Goal: Use online tool/utility

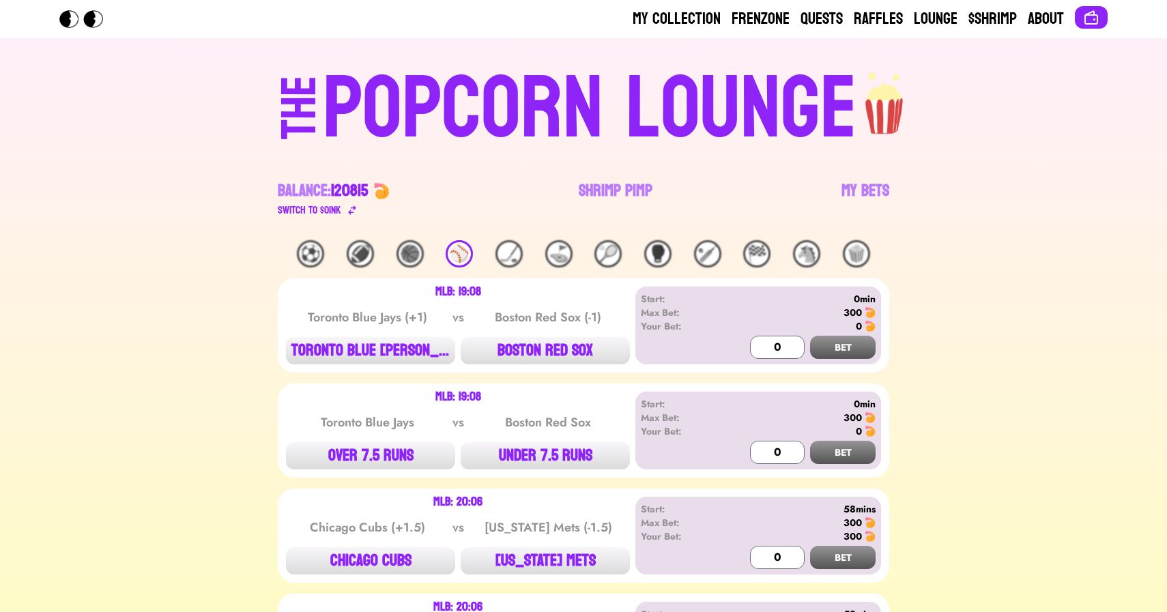
click at [593, 153] on div "POPCORN LOUNGE" at bounding box center [590, 109] width 534 height 87
click at [595, 194] on link "Shrimp Pimp" at bounding box center [616, 199] width 74 height 38
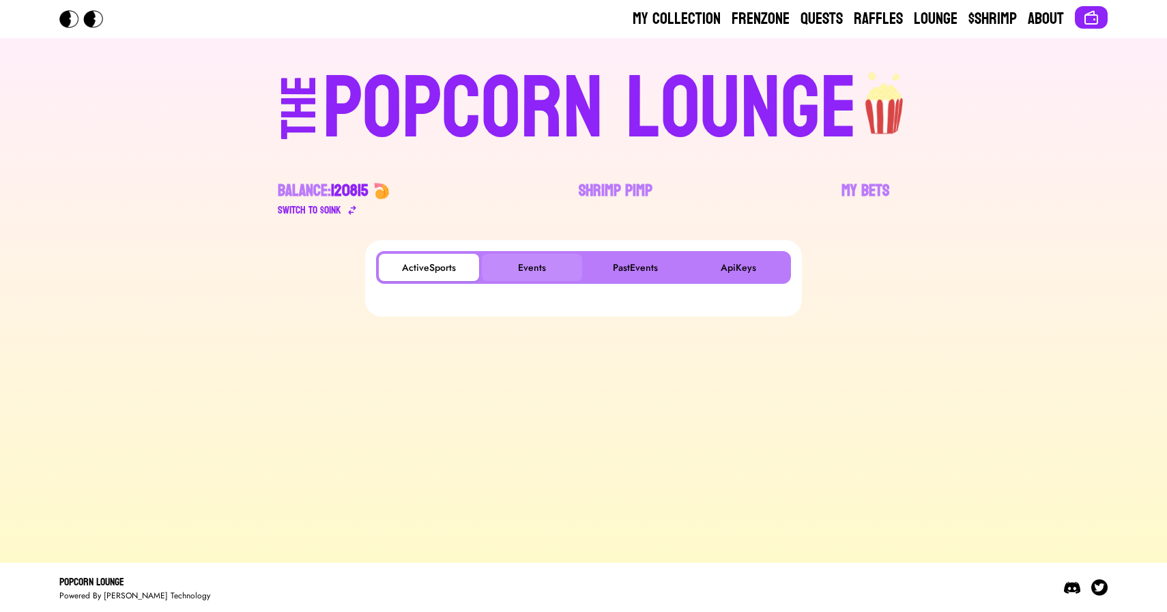
click at [527, 270] on button "Events" at bounding box center [532, 267] width 100 height 27
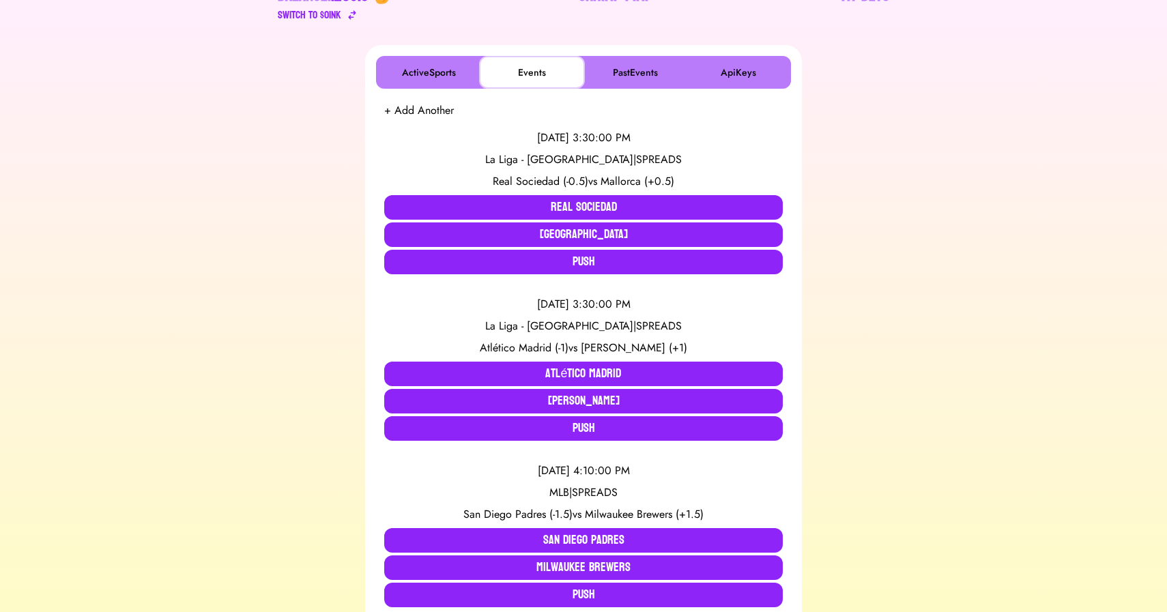
scroll to position [194, 0]
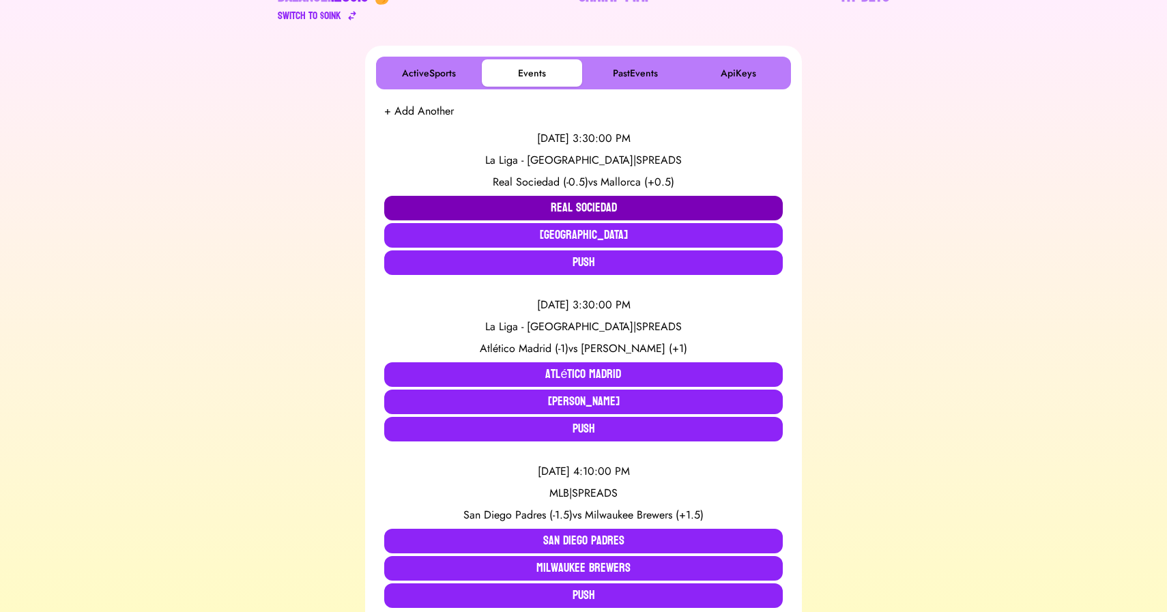
click at [515, 203] on button "Real Sociedad" at bounding box center [583, 208] width 399 height 25
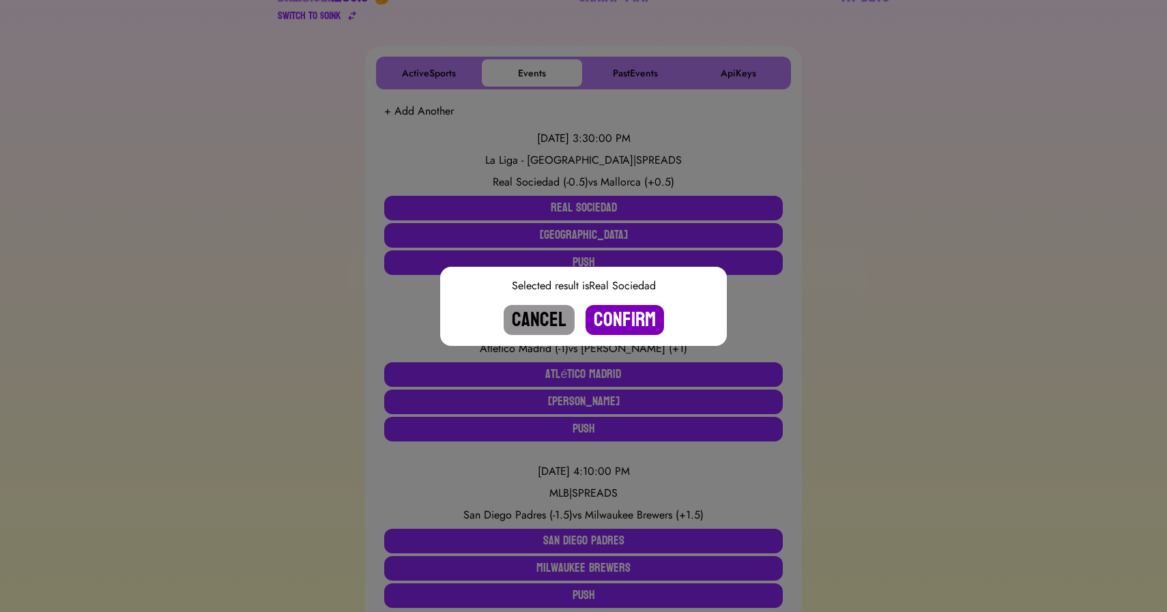
click at [621, 313] on button "Confirm" at bounding box center [624, 320] width 78 height 30
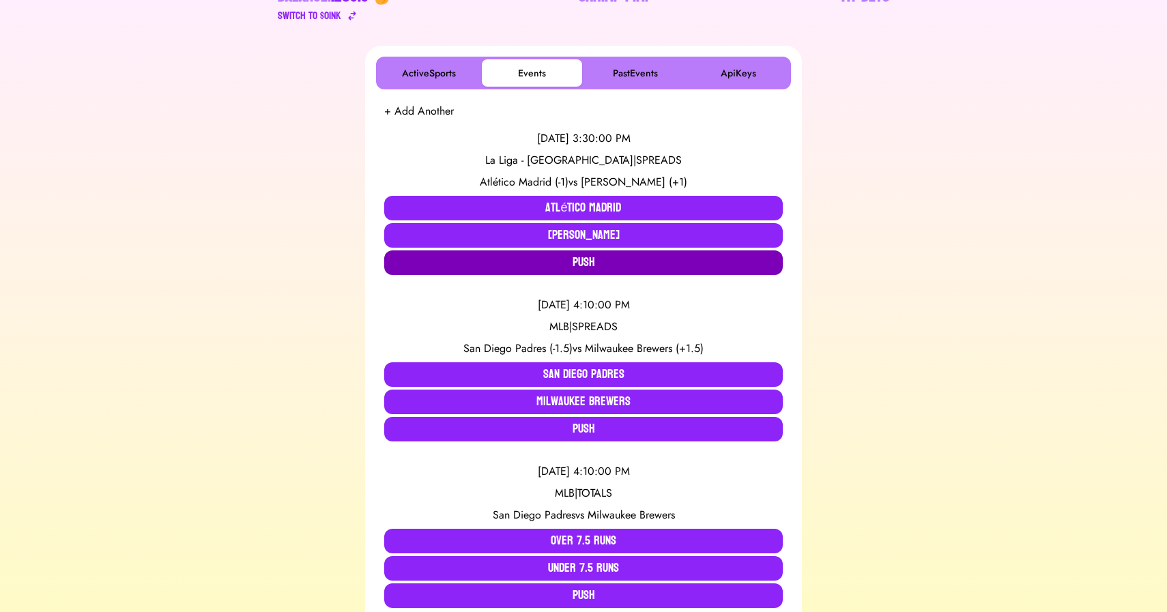
click at [577, 263] on button "Push" at bounding box center [583, 262] width 399 height 25
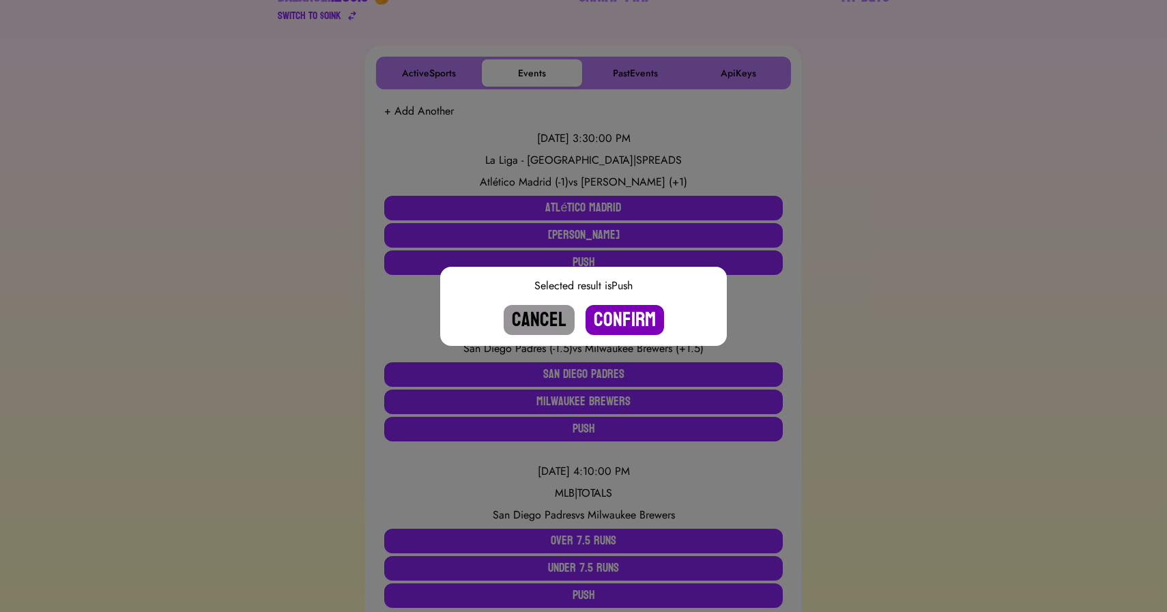
click at [622, 315] on button "Confirm" at bounding box center [624, 320] width 78 height 30
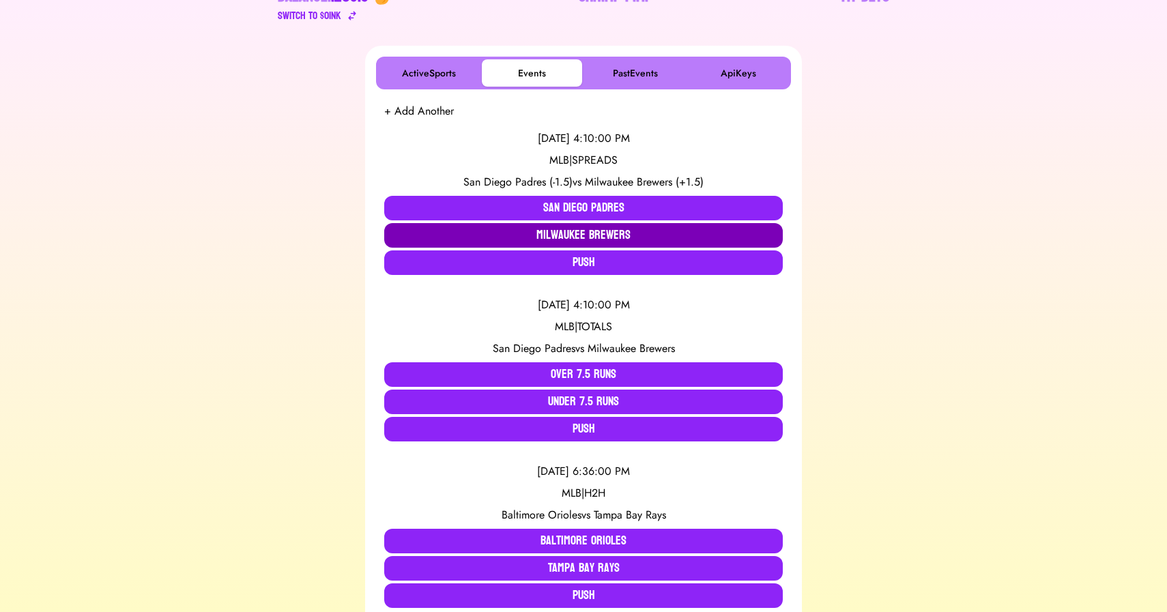
click at [651, 233] on button "Milwaukee Brewers" at bounding box center [583, 235] width 399 height 25
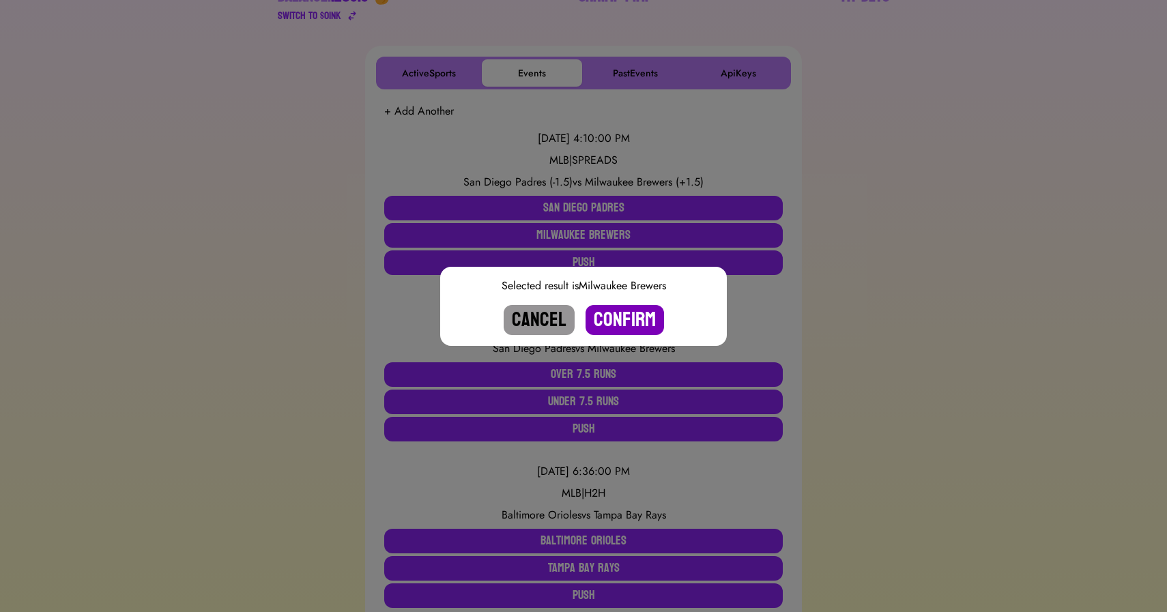
click at [622, 313] on button "Confirm" at bounding box center [624, 320] width 78 height 30
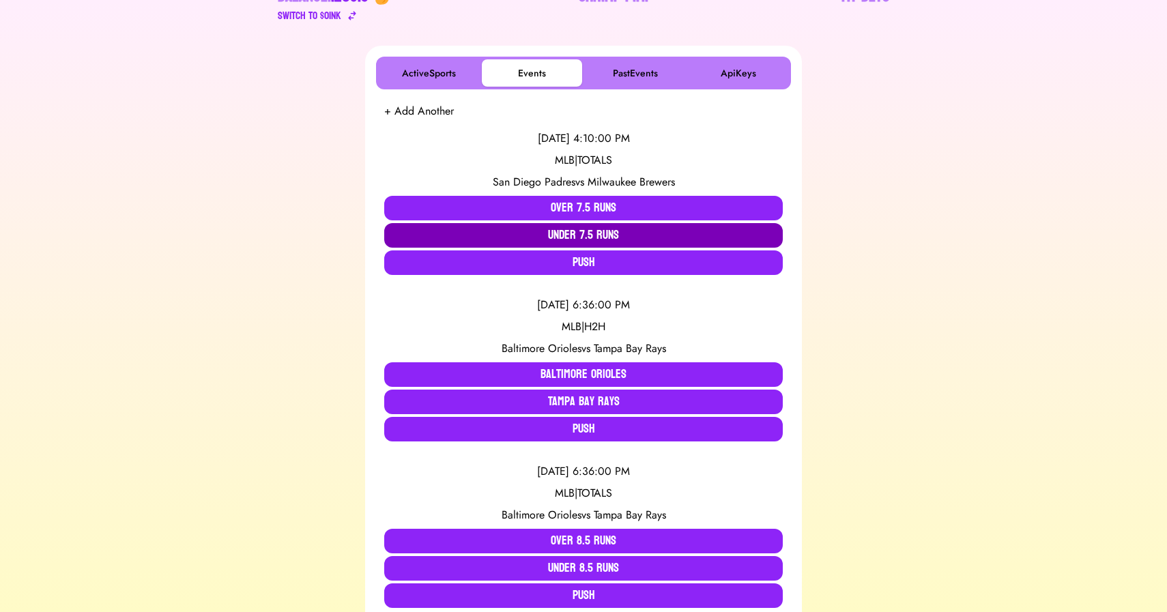
click at [585, 237] on button "Under 7.5 Runs" at bounding box center [583, 235] width 399 height 25
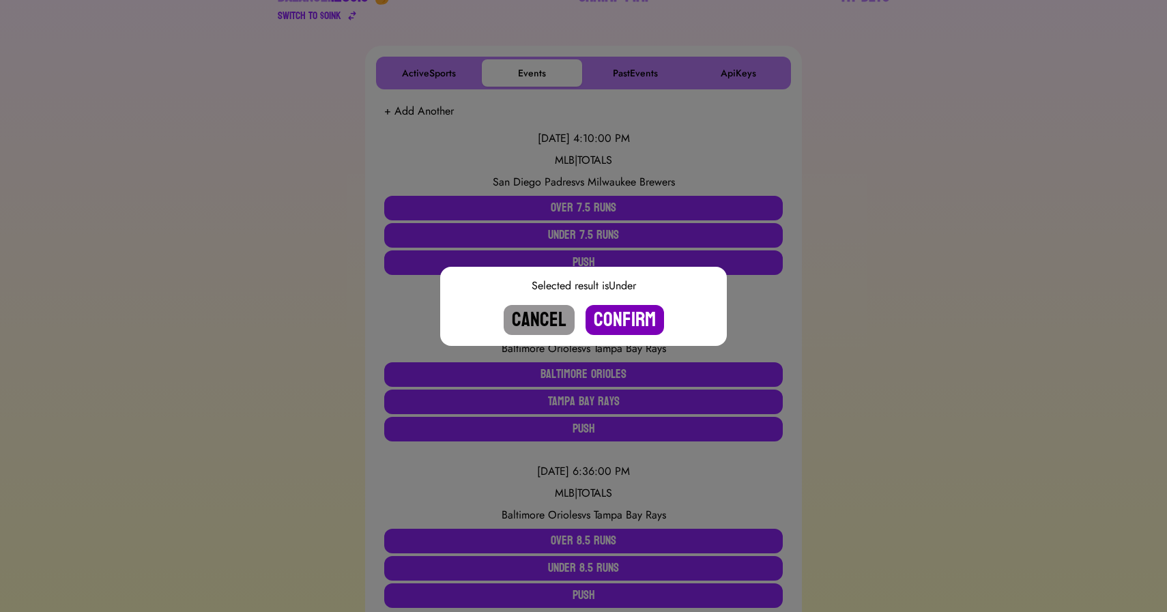
click at [616, 319] on button "Confirm" at bounding box center [624, 320] width 78 height 30
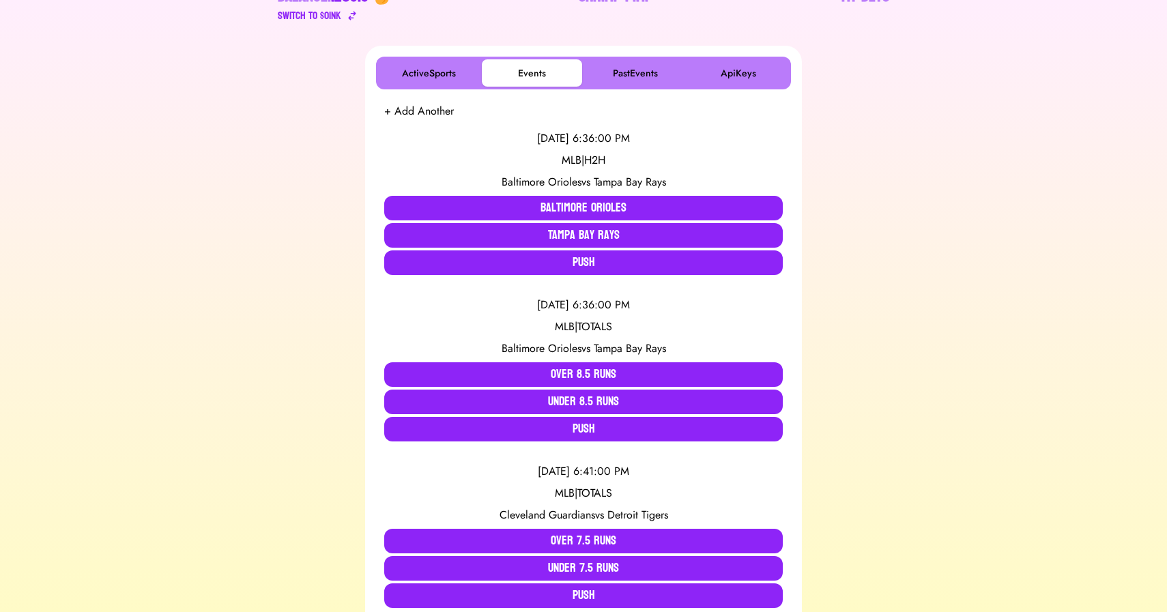
scroll to position [0, 0]
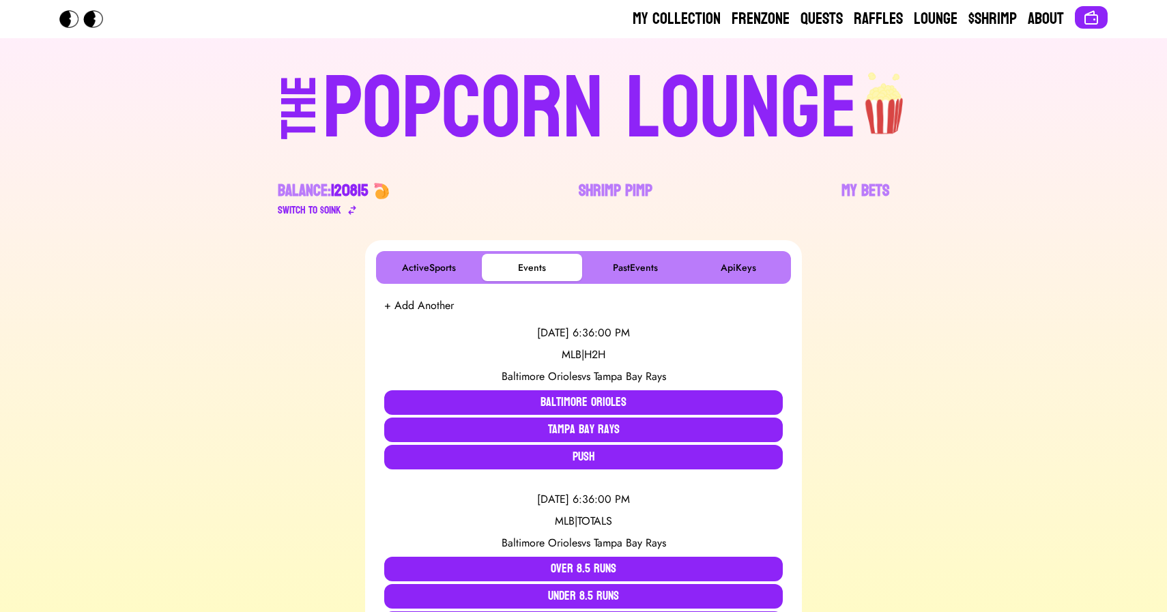
click at [497, 98] on div "POPCORN LOUNGE" at bounding box center [590, 109] width 534 height 87
